Goal: Task Accomplishment & Management: Manage account settings

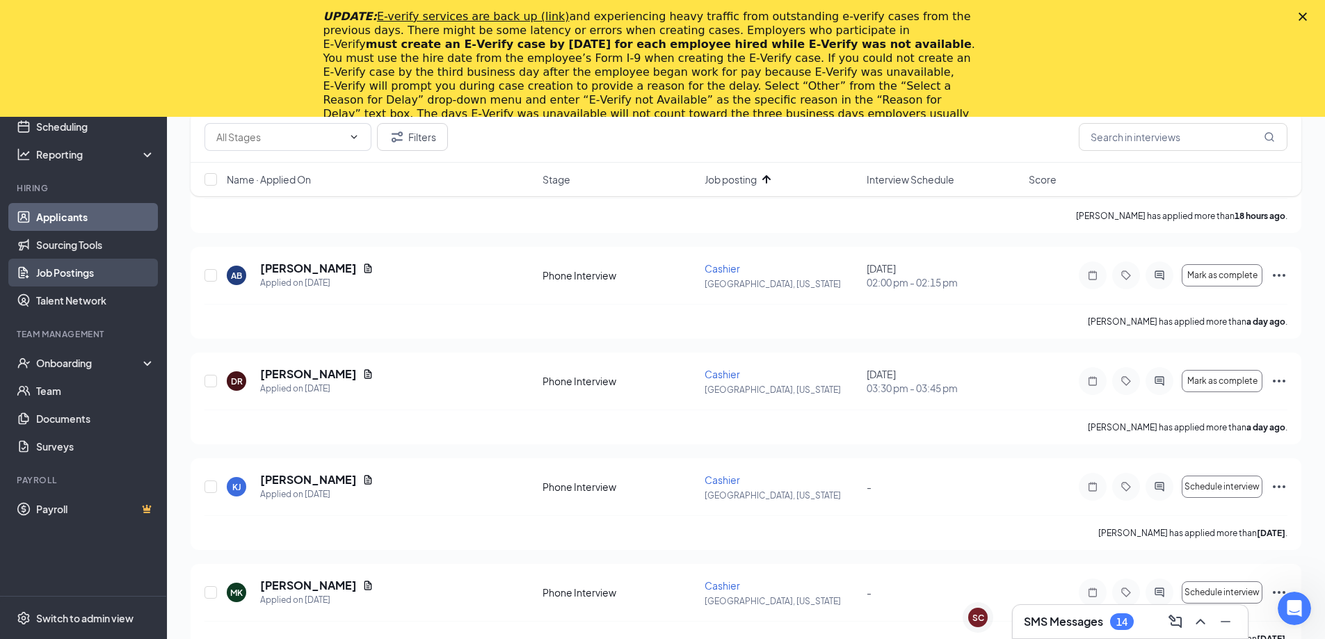
scroll to position [1655, 0]
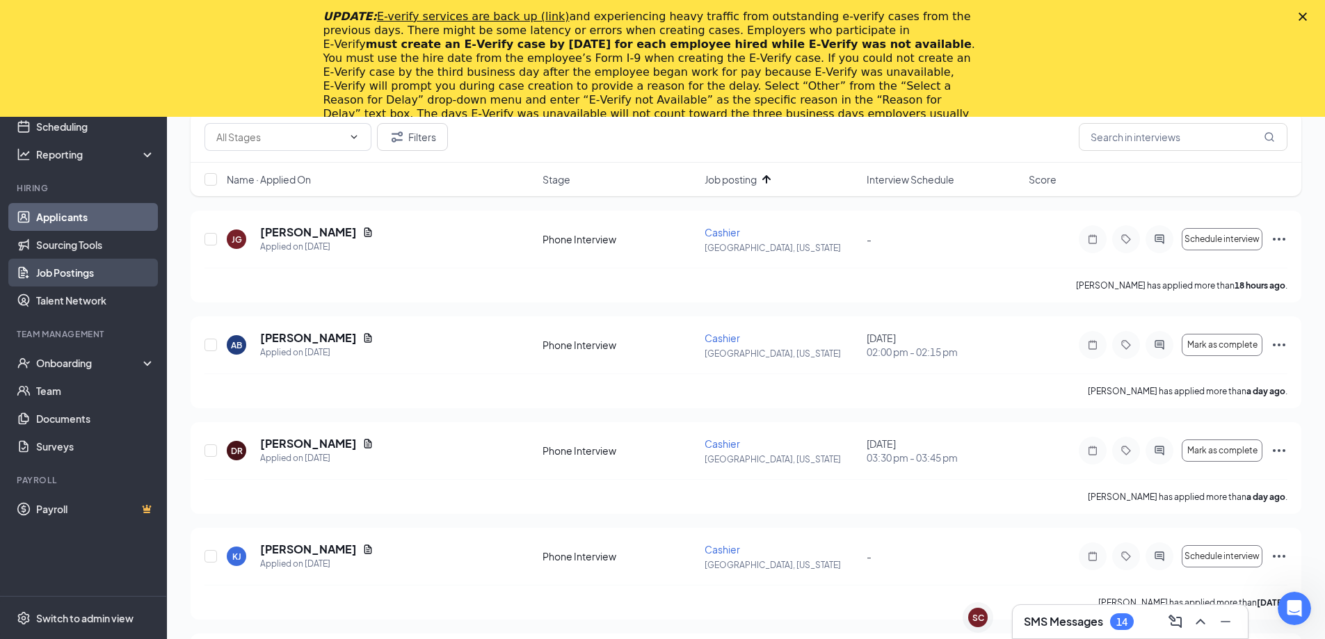
click at [97, 271] on link "Job Postings" at bounding box center [95, 273] width 119 height 28
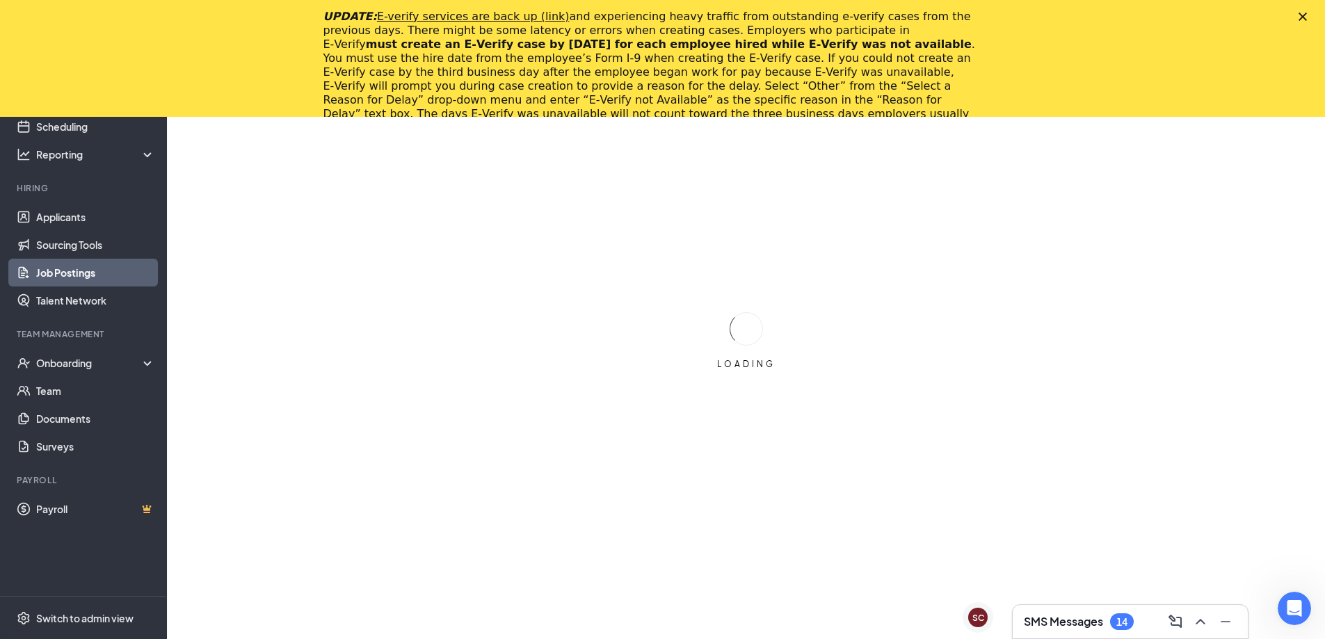
scroll to position [117, 0]
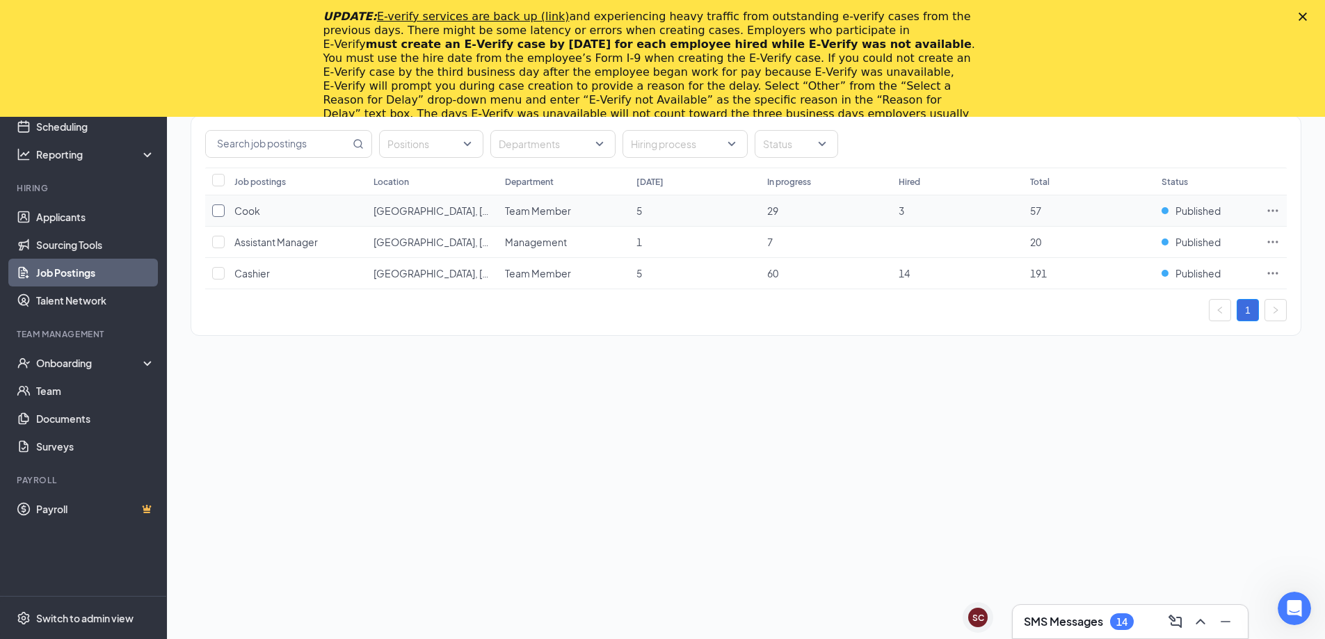
click at [216, 211] on input "checkbox" at bounding box center [218, 210] width 13 height 13
checkbox input "true"
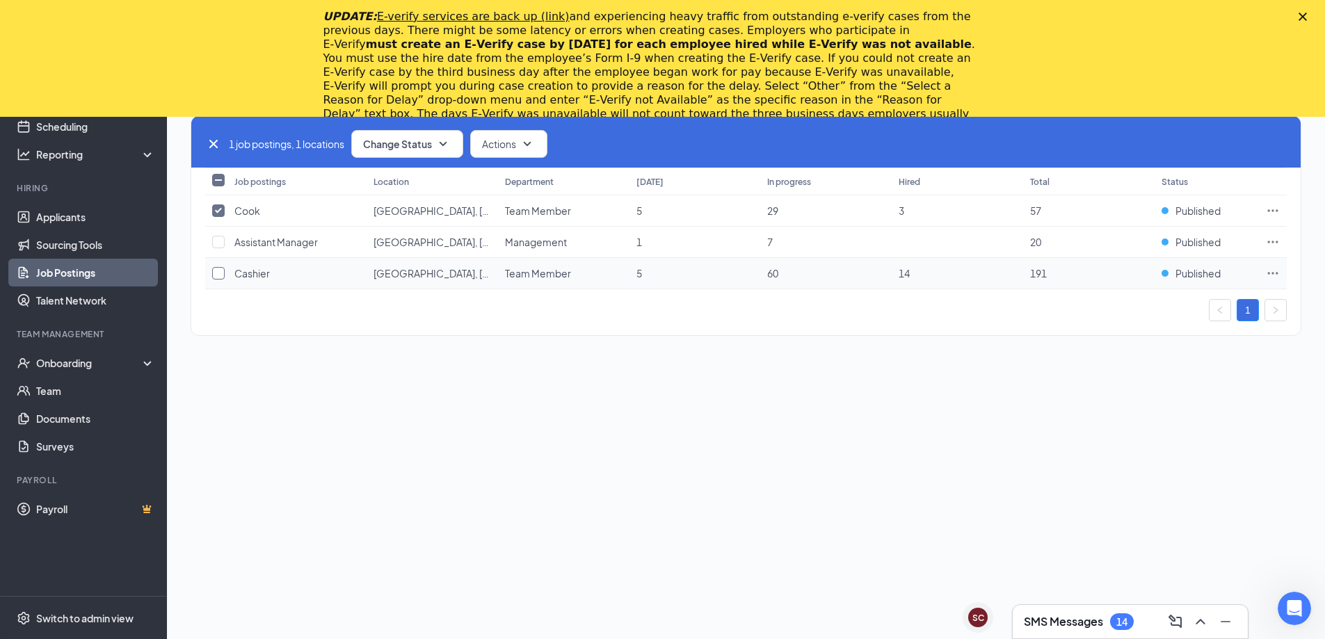
click at [217, 277] on input "checkbox" at bounding box center [218, 273] width 13 height 13
checkbox input "true"
click at [439, 143] on icon "SmallChevronDown" at bounding box center [443, 144] width 17 height 17
click at [423, 212] on div "Unpublish" at bounding box center [434, 212] width 167 height 31
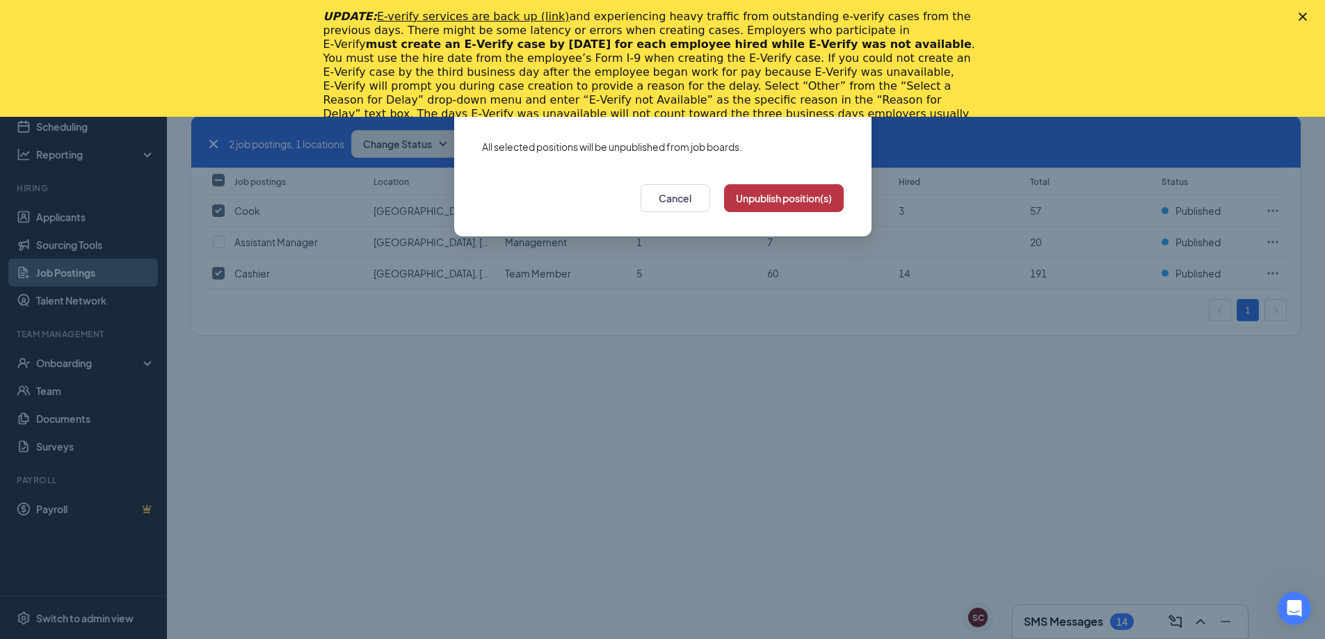
click at [816, 200] on button "Unpublish position(s)" at bounding box center [784, 198] width 120 height 28
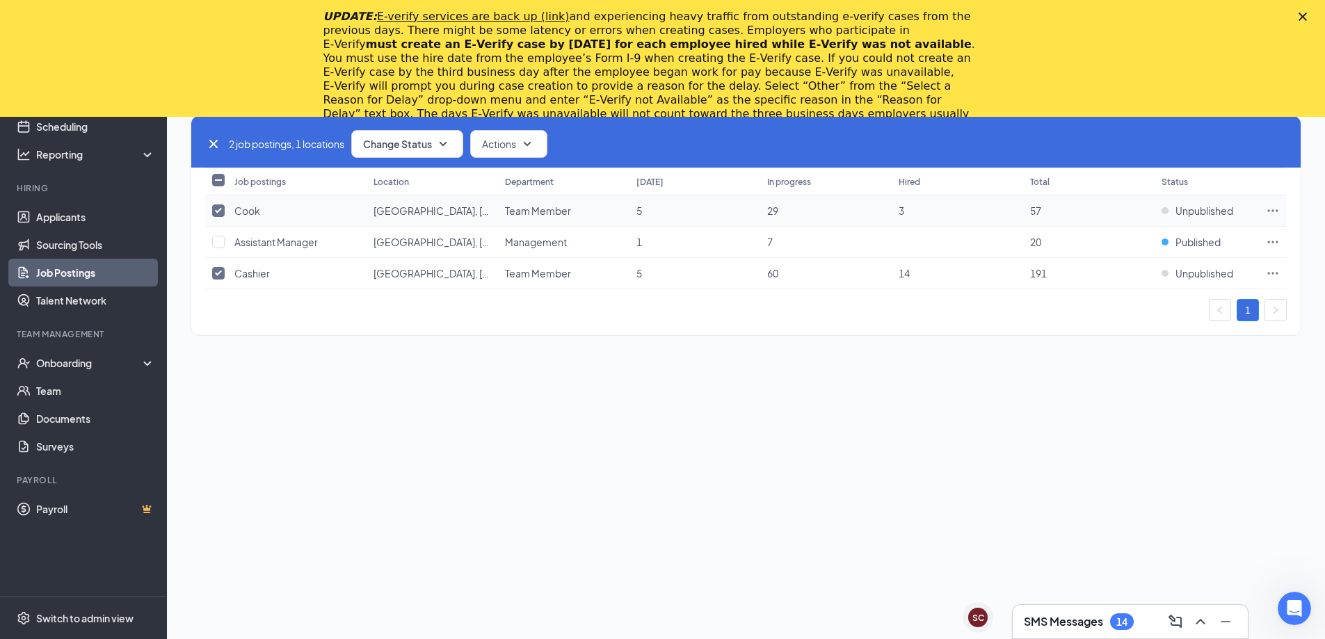
click at [1270, 208] on icon "Ellipses" at bounding box center [1272, 211] width 14 height 14
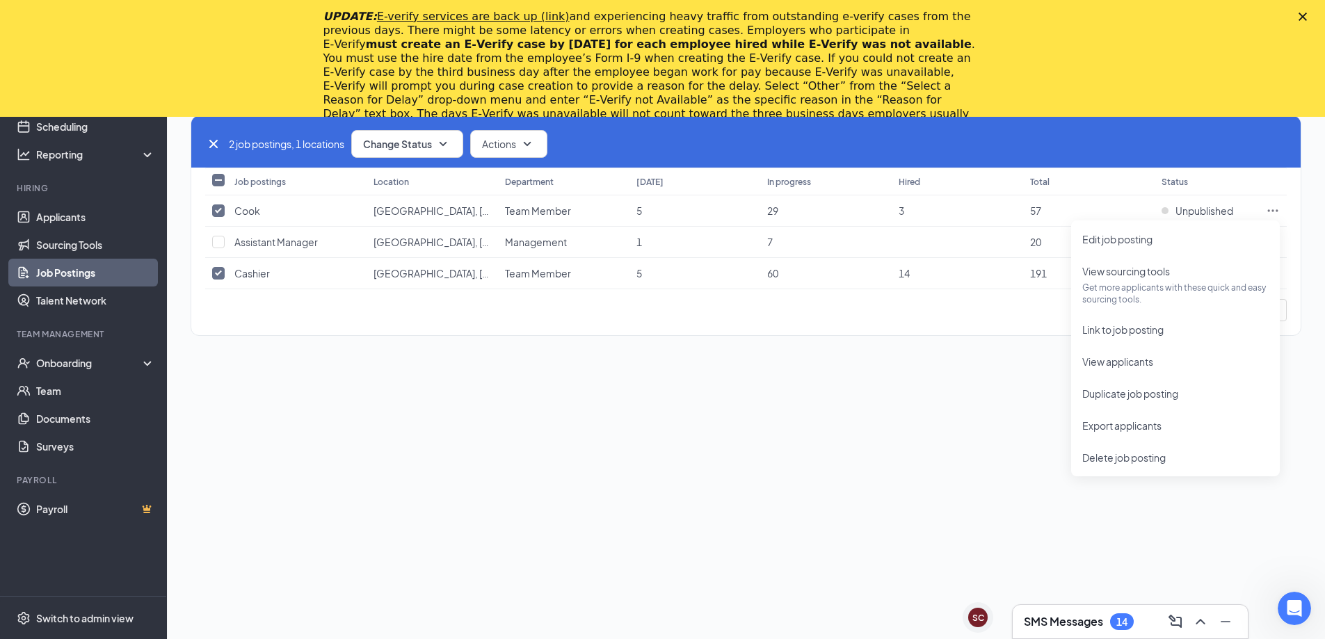
click at [863, 405] on div "1 brands, 1 locations, 3 job postings Create job posting 2 job postings, 1 loca…" at bounding box center [746, 341] width 1158 height 596
